Goal: Task Accomplishment & Management: Manage account settings

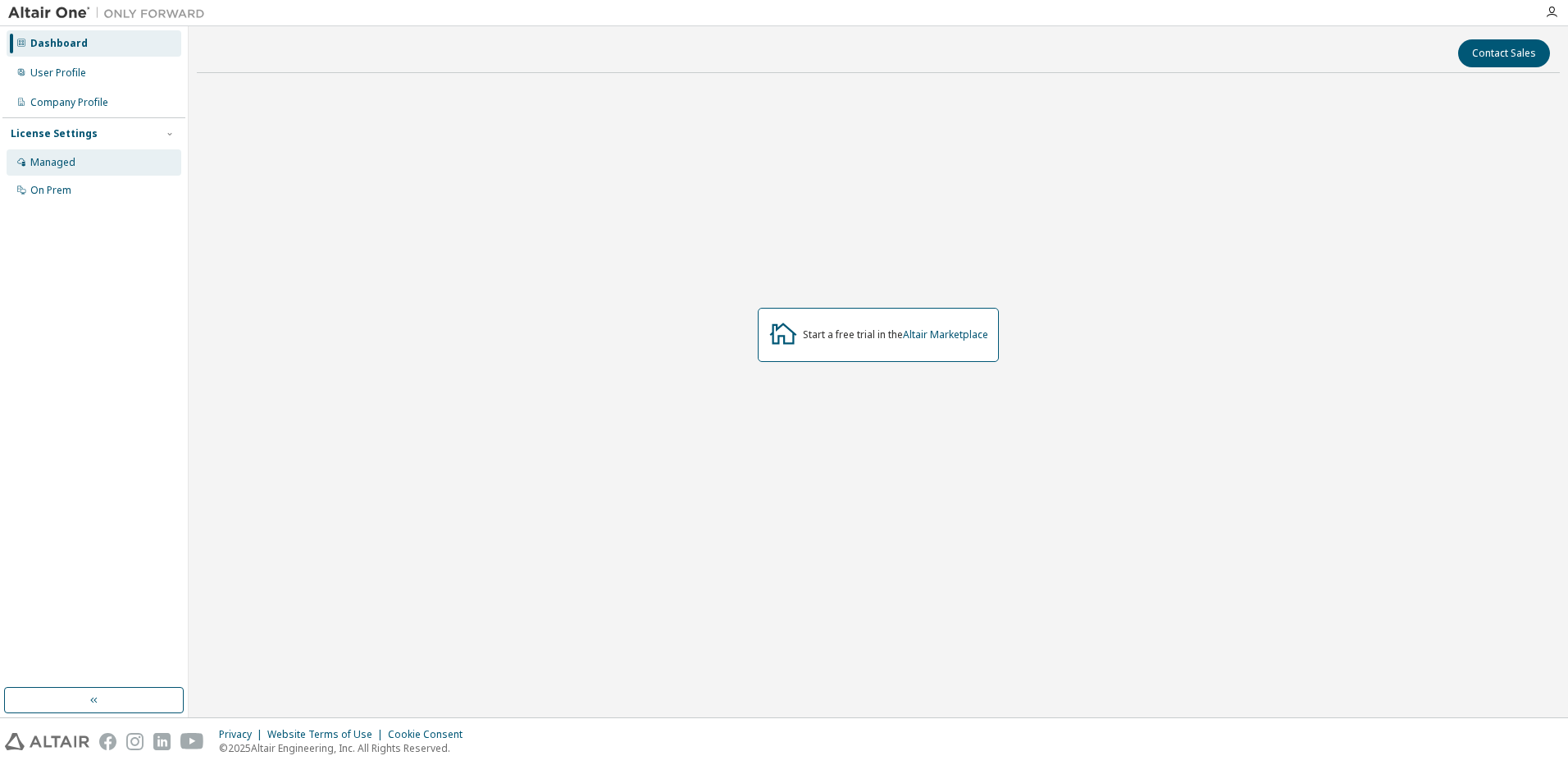
click at [63, 163] on div "Managed" at bounding box center [52, 162] width 45 height 14
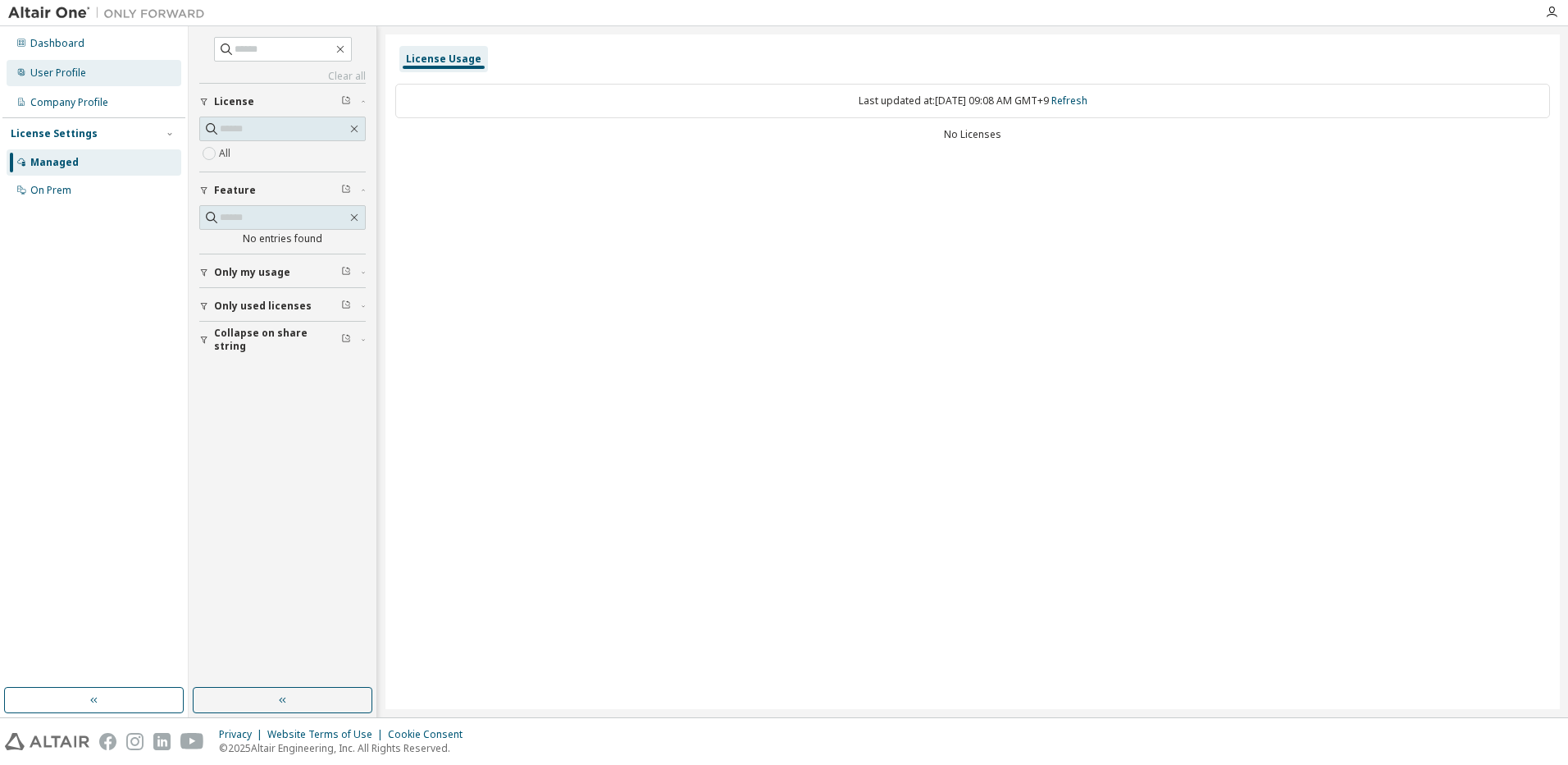
click at [83, 78] on div "User Profile" at bounding box center [58, 74] width 56 height 14
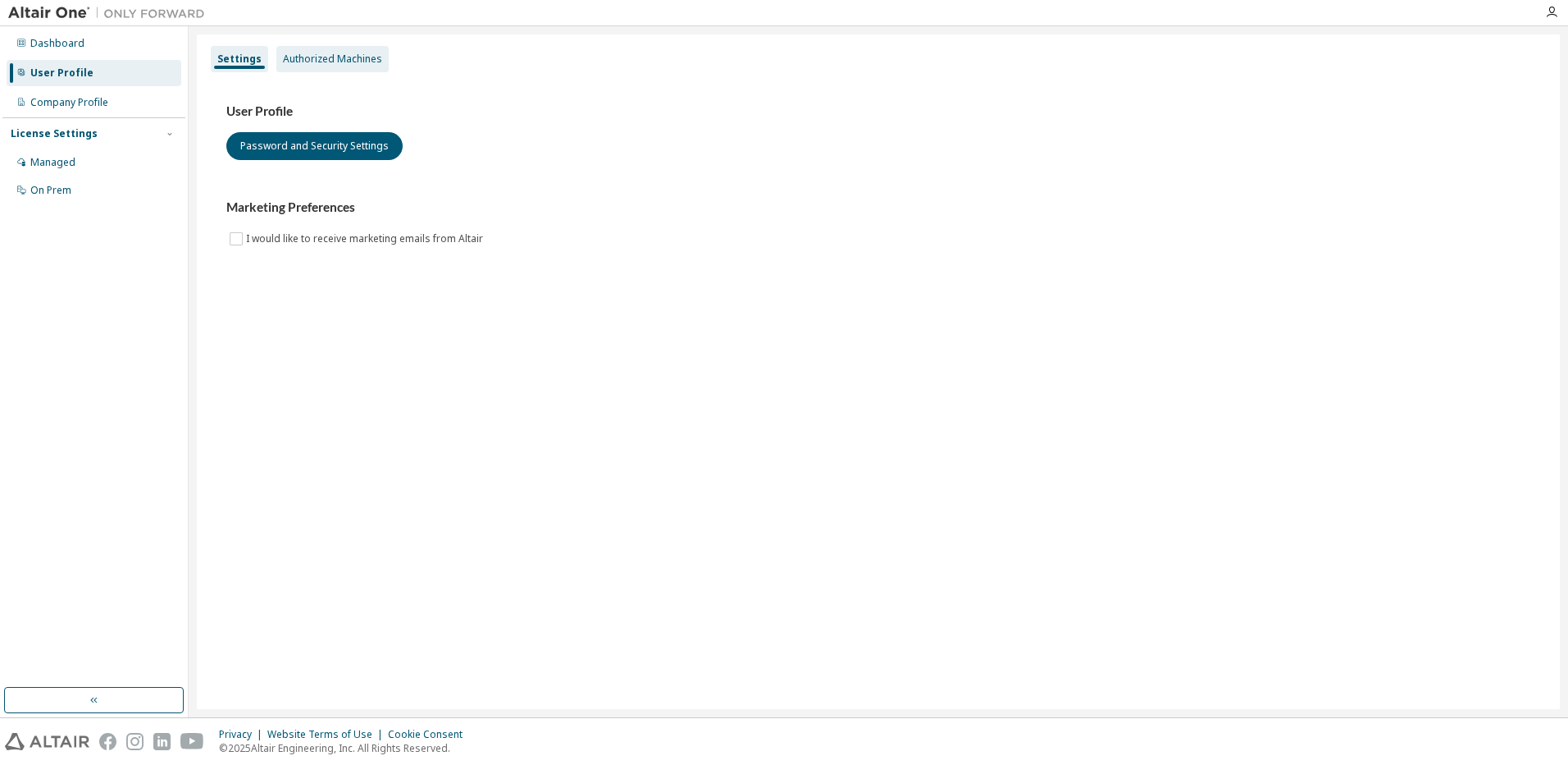
drag, startPoint x: 347, startPoint y: 45, endPoint x: 336, endPoint y: 71, distance: 28.2
click at [347, 46] on div "Settings Authorized Machines" at bounding box center [879, 58] width 1343 height 30
click at [336, 71] on div "Authorized Machines" at bounding box center [332, 58] width 112 height 26
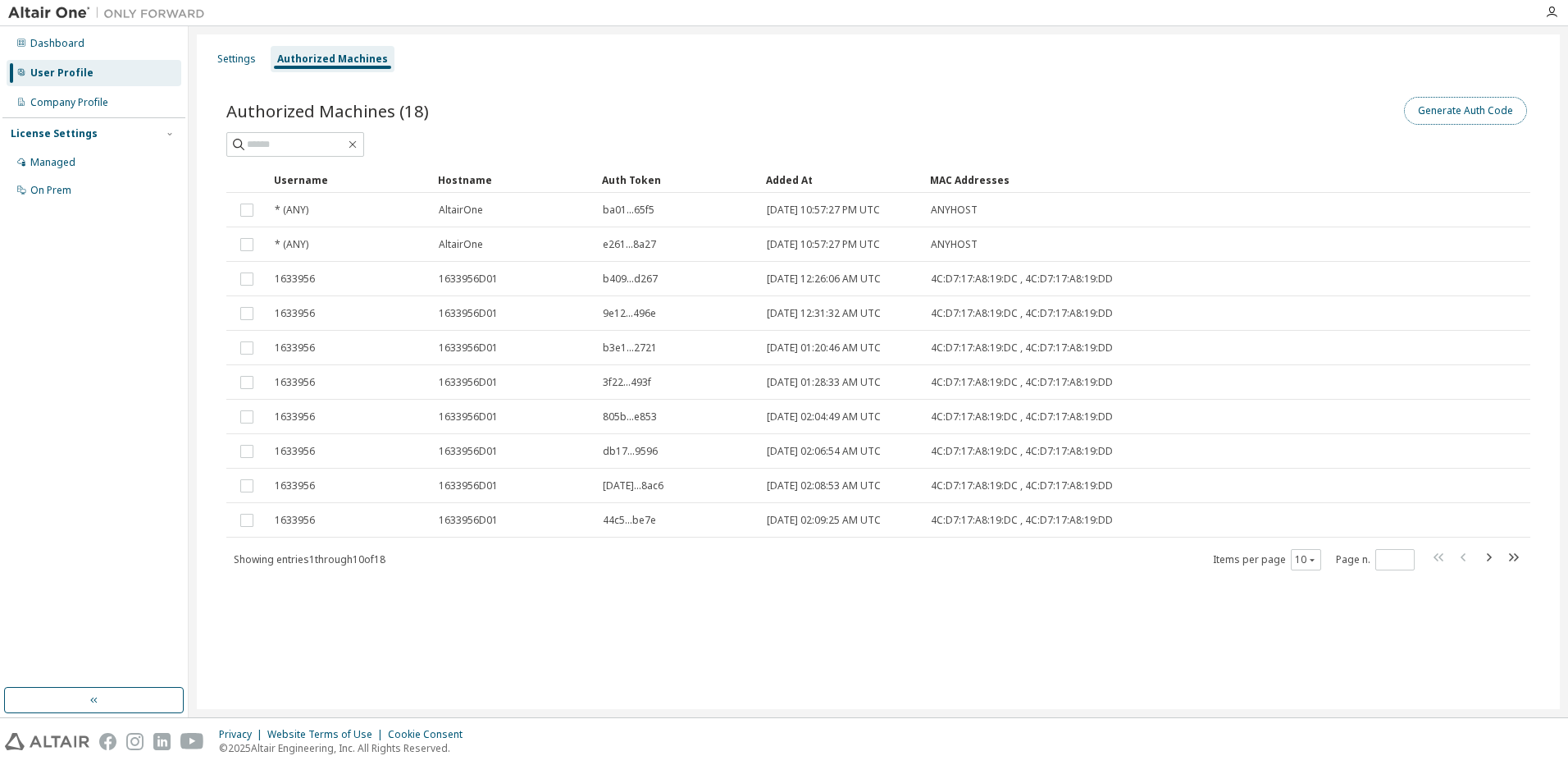
click at [1446, 117] on button "Generate Auth Code" at bounding box center [1466, 111] width 123 height 28
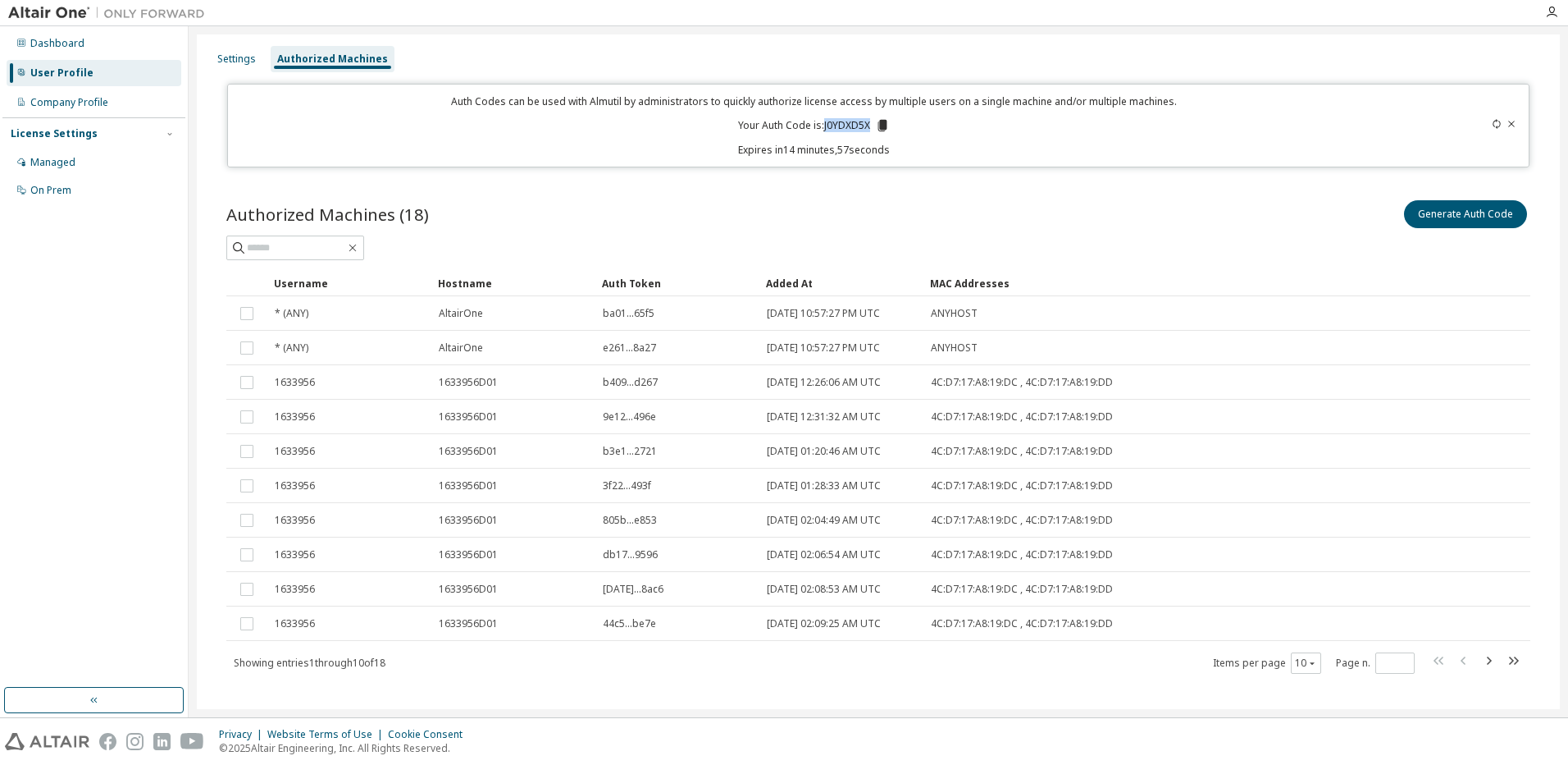
drag, startPoint x: 822, startPoint y: 127, endPoint x: 866, endPoint y: 131, distance: 44.2
click at [866, 131] on p "Your Auth Code is: J0YDXD5X" at bounding box center [814, 125] width 152 height 14
copy p "J0YDXD5X"
click at [880, 127] on icon at bounding box center [882, 126] width 9 height 12
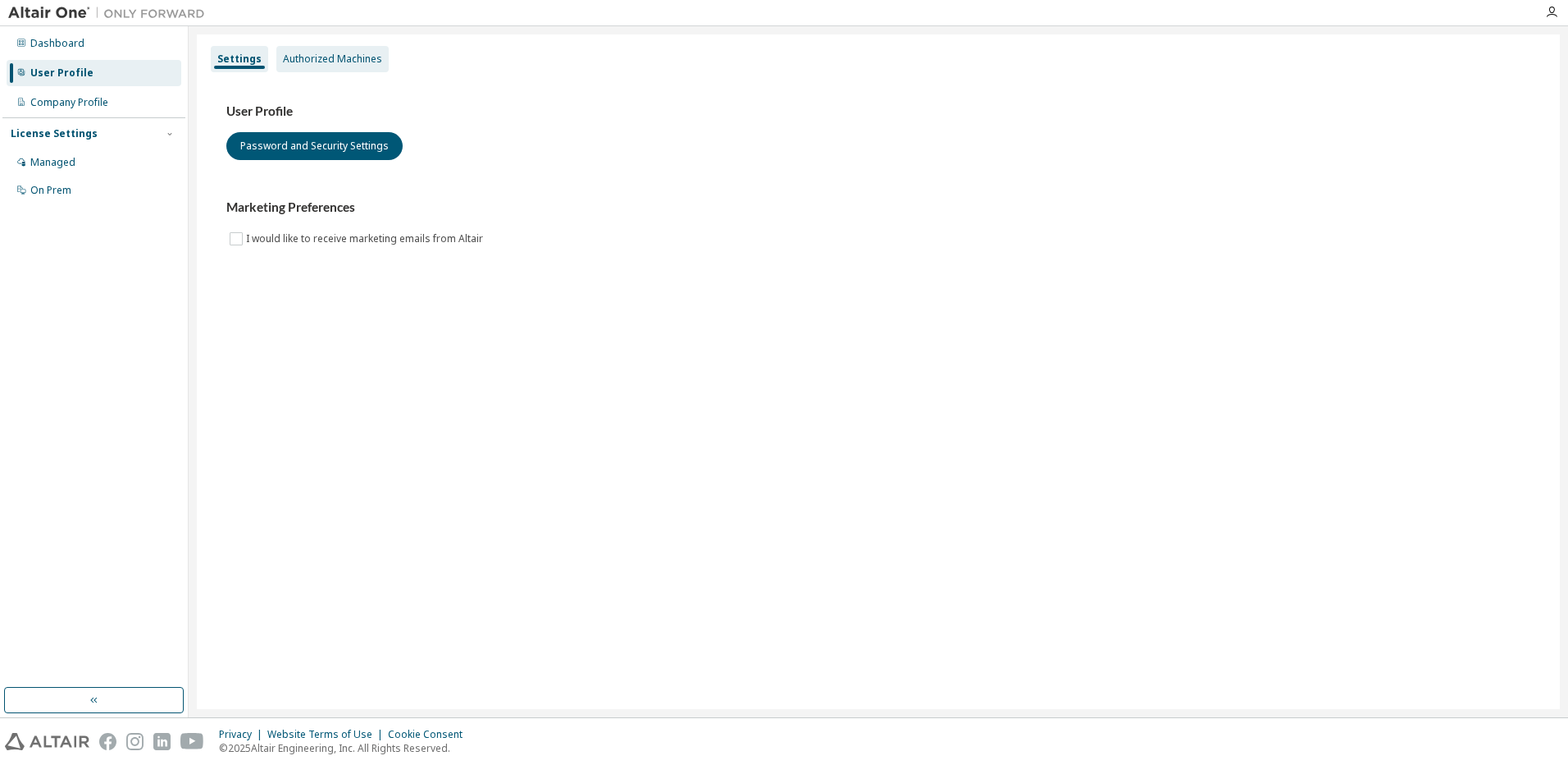
click at [340, 53] on div "Authorized Machines" at bounding box center [332, 59] width 99 height 14
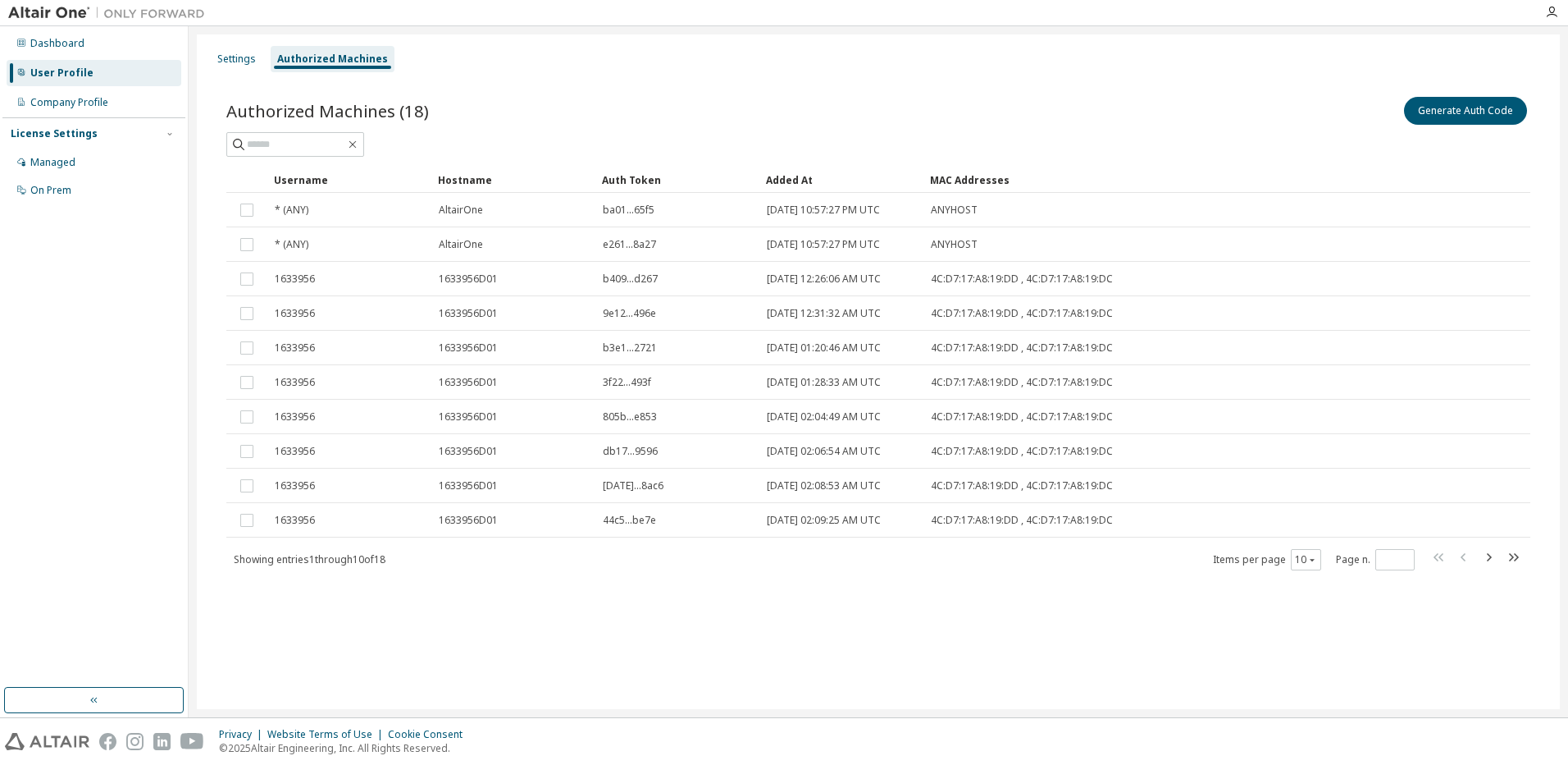
click at [583, 121] on div "Authorized Machines (18) Generate Auth Code" at bounding box center [878, 111] width 1304 height 35
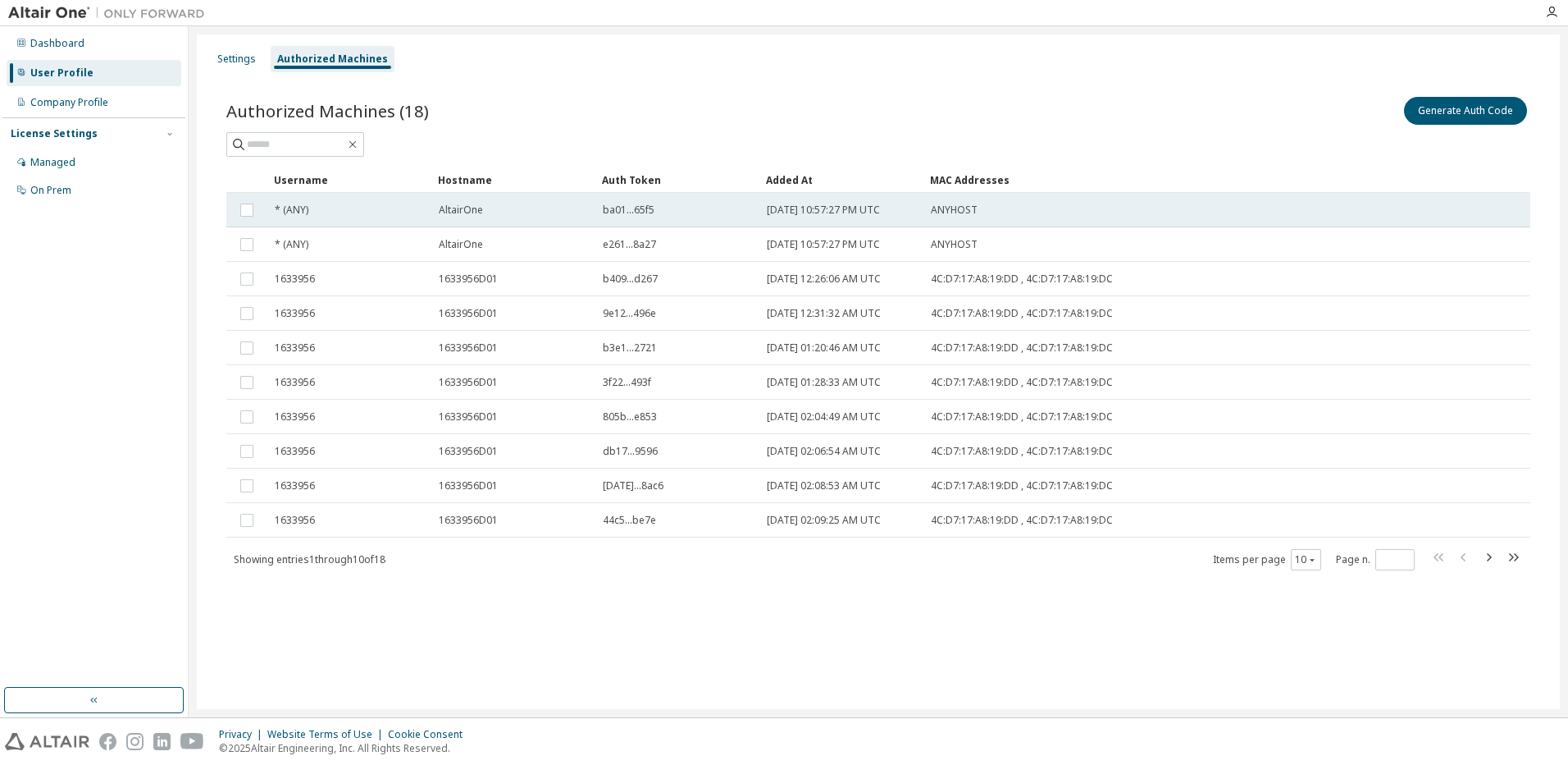
click at [445, 215] on span "AltairOne" at bounding box center [460, 210] width 44 height 14
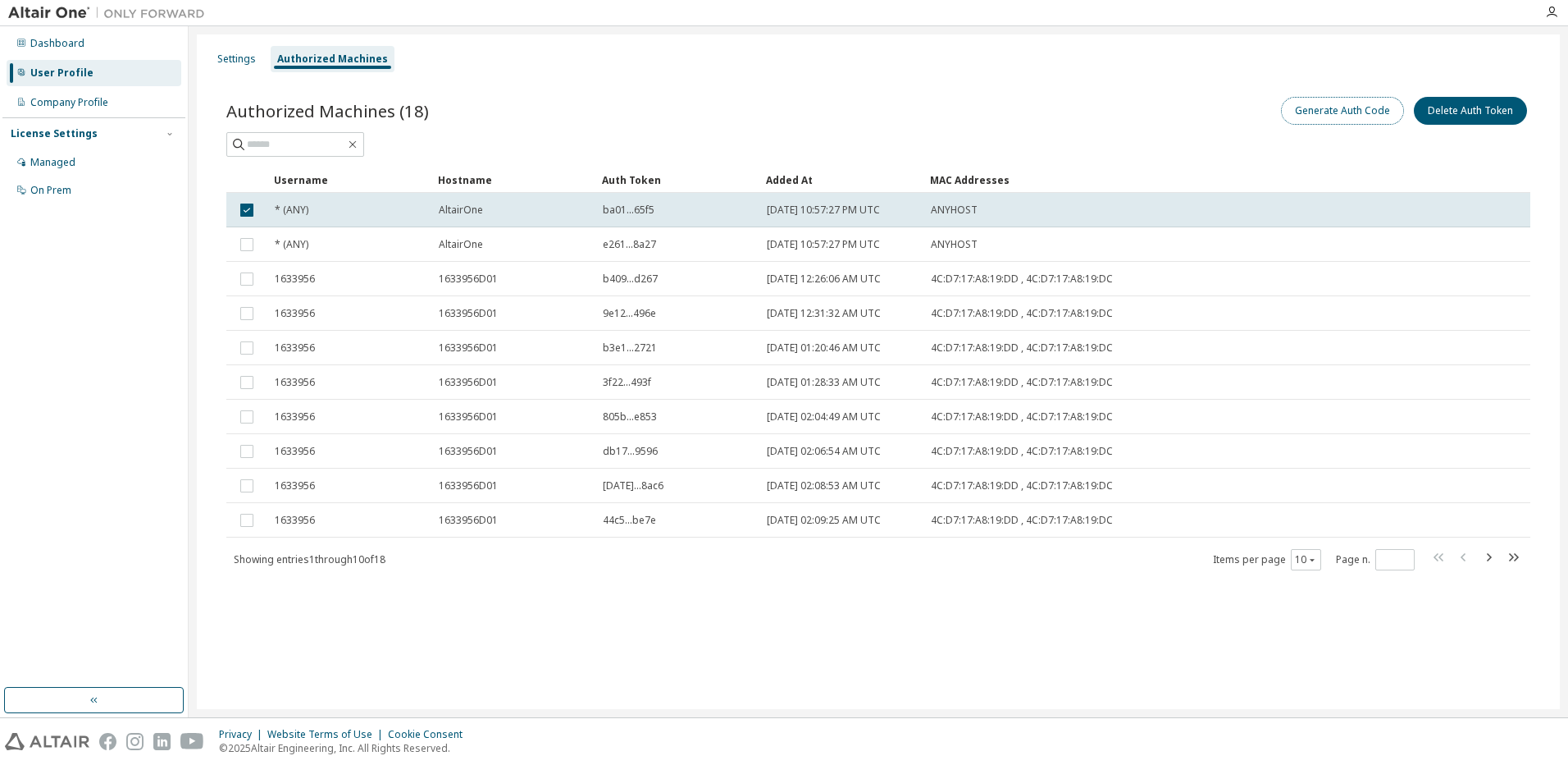
click at [1313, 110] on button "Generate Auth Code" at bounding box center [1342, 111] width 123 height 28
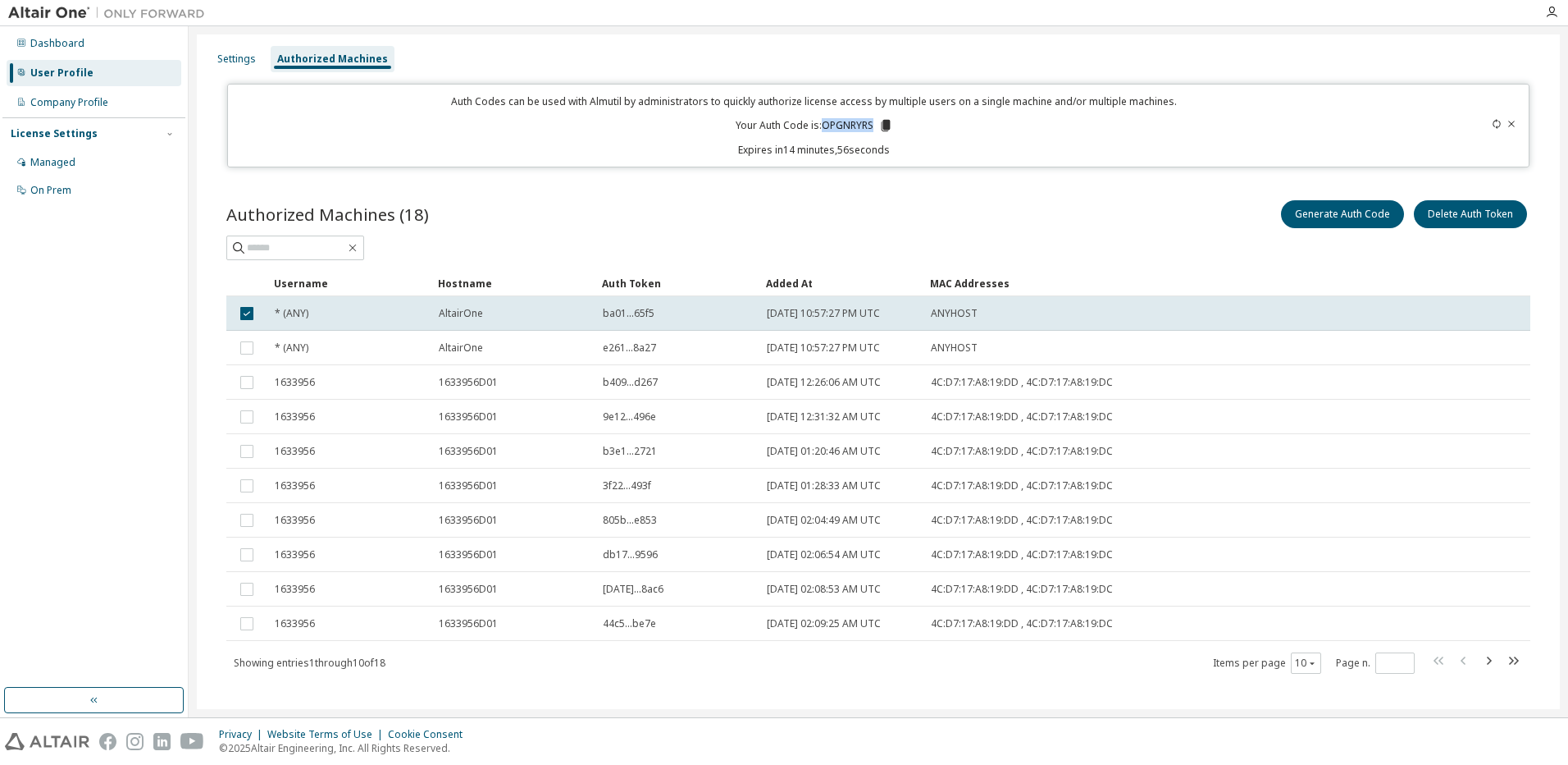
drag, startPoint x: 821, startPoint y: 125, endPoint x: 868, endPoint y: 128, distance: 47.1
click at [868, 128] on p "Your Auth Code is: OPGNRYRS" at bounding box center [814, 125] width 157 height 14
copy p "OPGNRYRS"
